Goal: Task Accomplishment & Management: Manage account settings

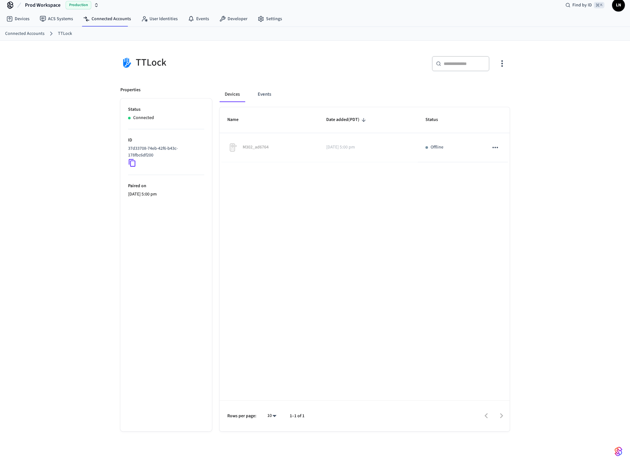
scroll to position [7, 0]
click at [27, 19] on link "Devices" at bounding box center [17, 19] width 33 height 12
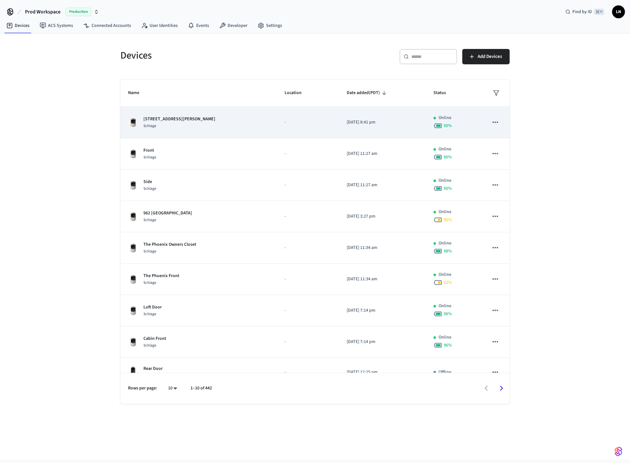
click at [205, 128] on div "6524 Herndon Rd Schlage" at bounding box center [198, 122] width 141 height 13
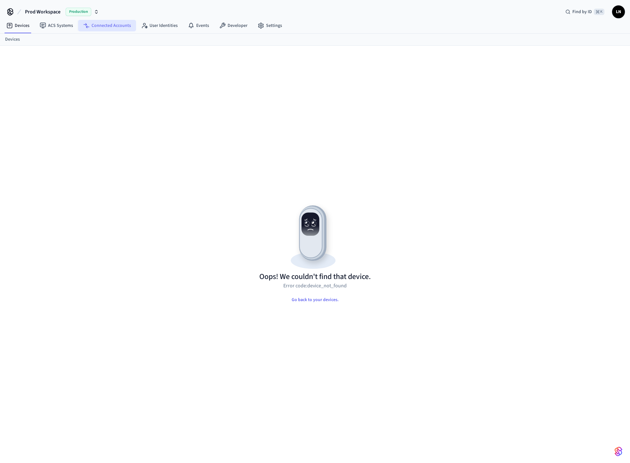
click at [107, 21] on link "Connected Accounts" at bounding box center [107, 26] width 58 height 12
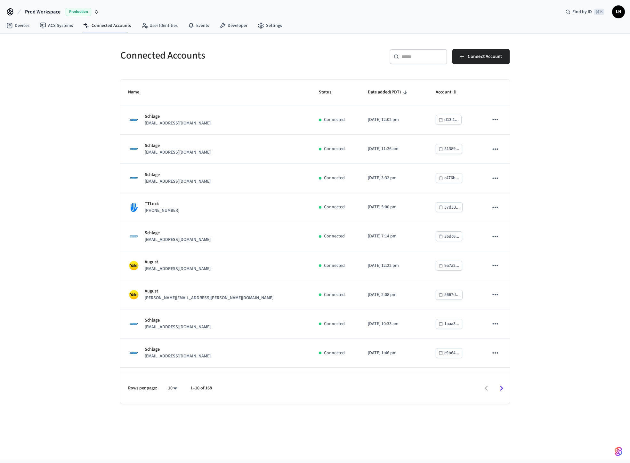
click at [401, 56] on div "​ ​" at bounding box center [419, 56] width 58 height 15
paste input "**********"
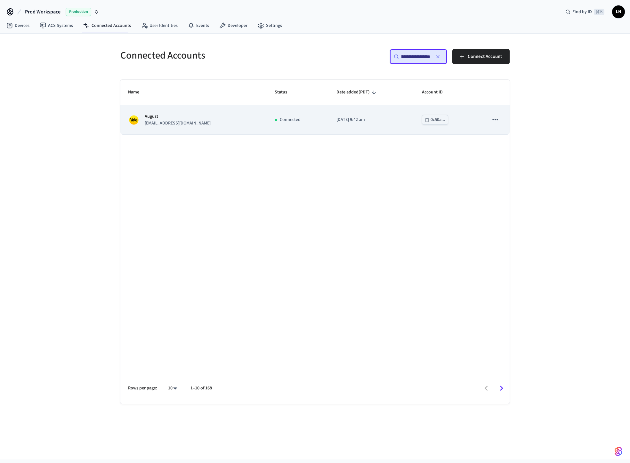
type input "**********"
click at [174, 120] on p "[EMAIL_ADDRESS][DOMAIN_NAME]" at bounding box center [178, 123] width 66 height 7
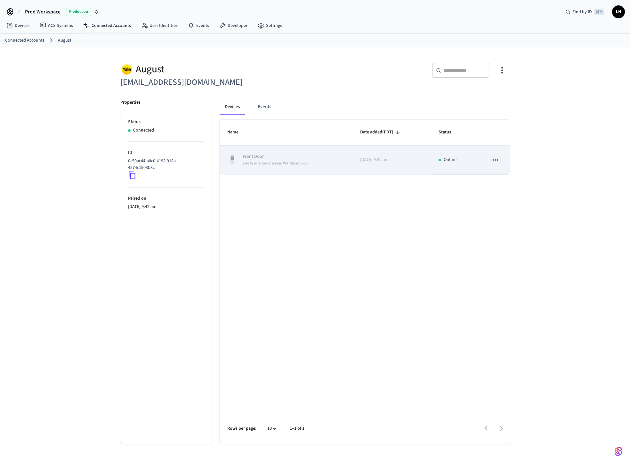
click at [277, 160] on div "Yale Assure Touchscreen Wifi Smart Lock" at bounding box center [276, 163] width 66 height 7
click at [496, 160] on icon "sticky table" at bounding box center [495, 160] width 8 height 8
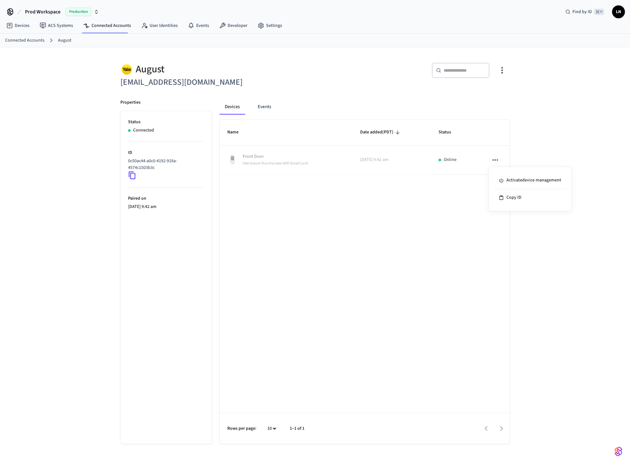
click at [422, 195] on div at bounding box center [315, 231] width 630 height 463
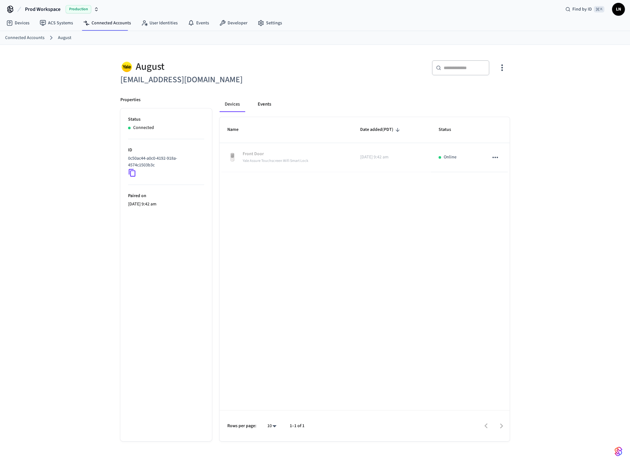
click at [264, 106] on button "Events" at bounding box center [265, 104] width 24 height 15
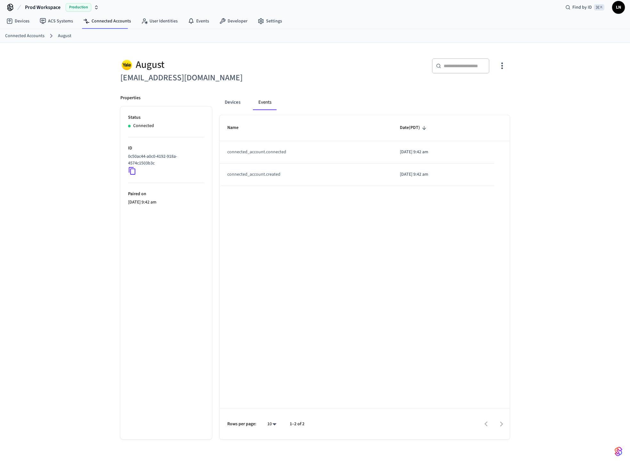
scroll to position [10, 0]
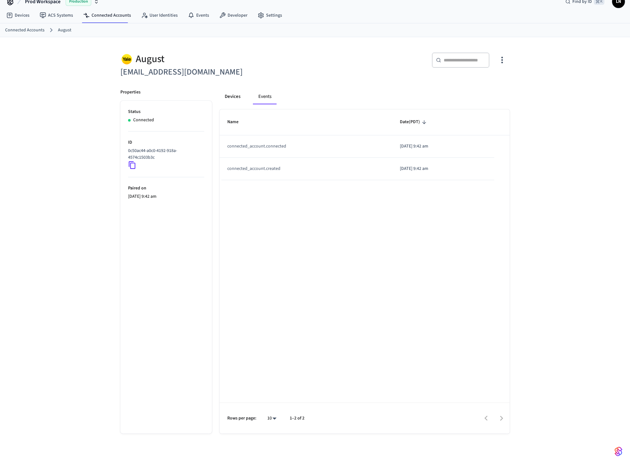
click at [239, 94] on button "Devices" at bounding box center [233, 96] width 26 height 15
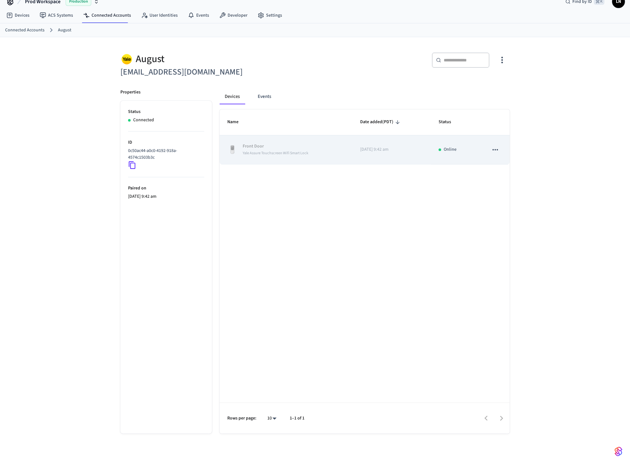
click at [499, 148] on icon "sticky table" at bounding box center [495, 150] width 8 height 8
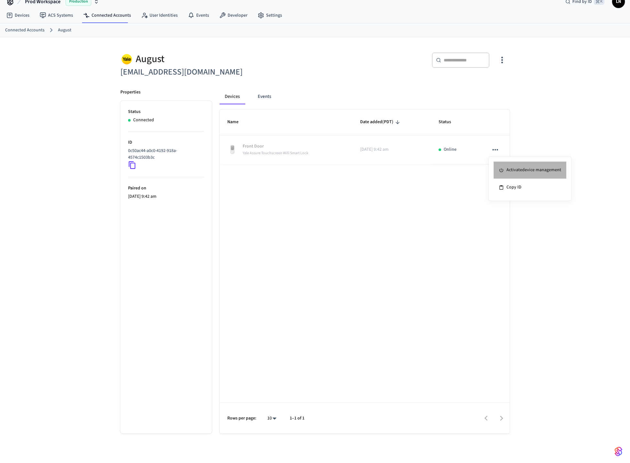
click at [511, 170] on li "Activate device management" at bounding box center [530, 170] width 73 height 17
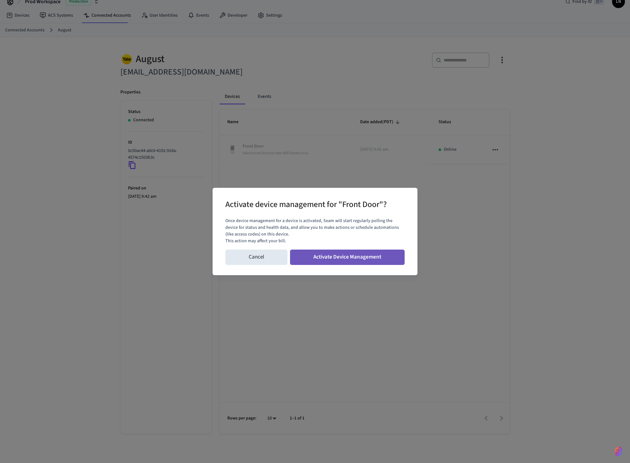
click at [348, 265] on button "Activate Device Management" at bounding box center [347, 257] width 115 height 15
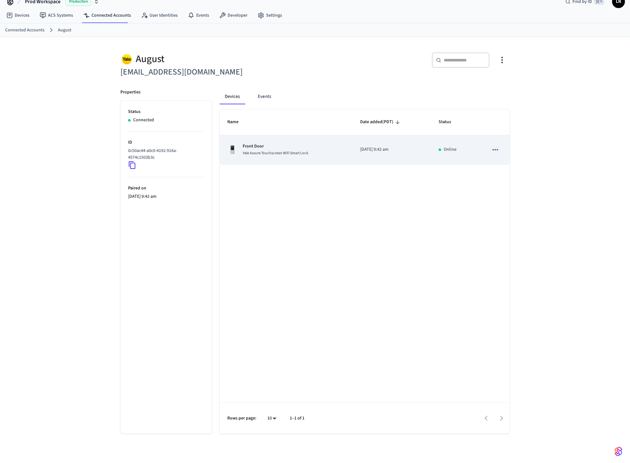
click at [299, 149] on p "Front Door" at bounding box center [276, 146] width 66 height 7
